Goal: Information Seeking & Learning: Learn about a topic

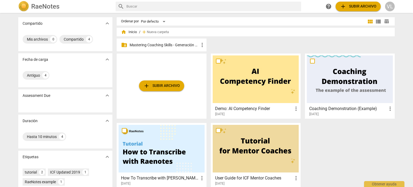
click at [152, 43] on p "Mastering Coaching Skills - Generación 32" at bounding box center [164, 45] width 69 height 6
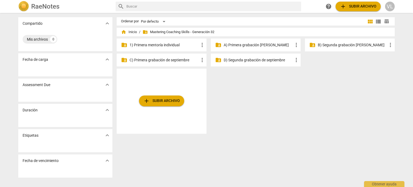
click at [183, 44] on p "1) Primera mentoría individual" at bounding box center [164, 45] width 69 height 6
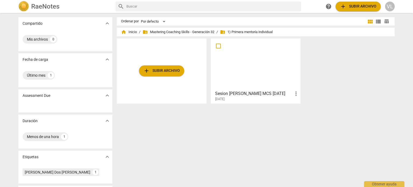
click at [259, 73] on div at bounding box center [256, 64] width 86 height 48
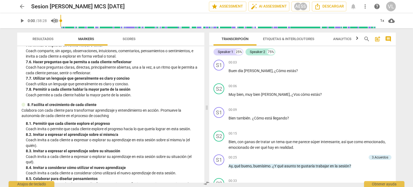
scroll to position [511, 0]
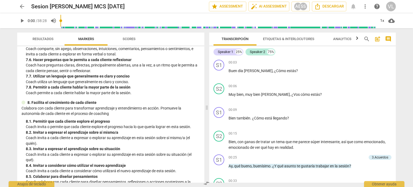
click at [119, 117] on p "Colabora con cada cliente para transformar aprendizaje y entendimiento en accio…" at bounding box center [111, 111] width 179 height 11
click at [25, 106] on div "8. Facilita el crecimiento de cada cliente" at bounding box center [111, 103] width 179 height 6
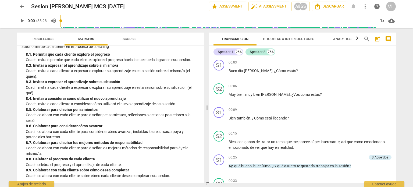
scroll to position [589, 0]
click at [285, 43] on button "Etiquetas & Interlocutores" at bounding box center [289, 39] width 64 height 13
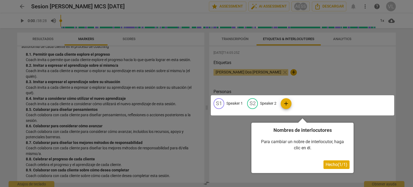
click at [351, 41] on div at bounding box center [206, 93] width 413 height 187
click at [332, 167] on span "Hecho ( 1 / 1 )" at bounding box center [337, 164] width 22 height 5
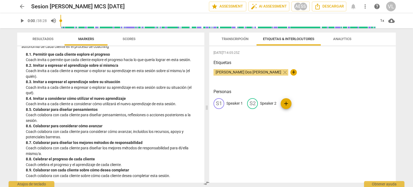
click at [345, 43] on button "Analytics" at bounding box center [342, 39] width 43 height 13
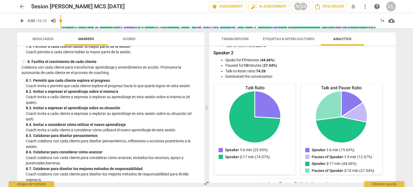
scroll to position [508, 0]
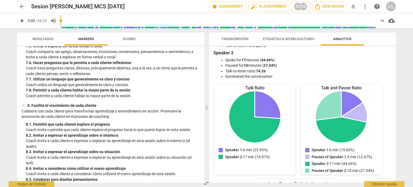
click at [52, 36] on span "Resultados" at bounding box center [43, 39] width 34 height 7
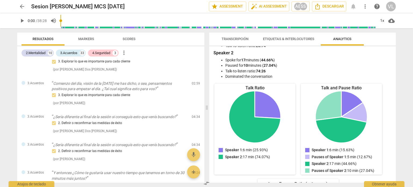
scroll to position [0, 0]
